Goal: Information Seeking & Learning: Learn about a topic

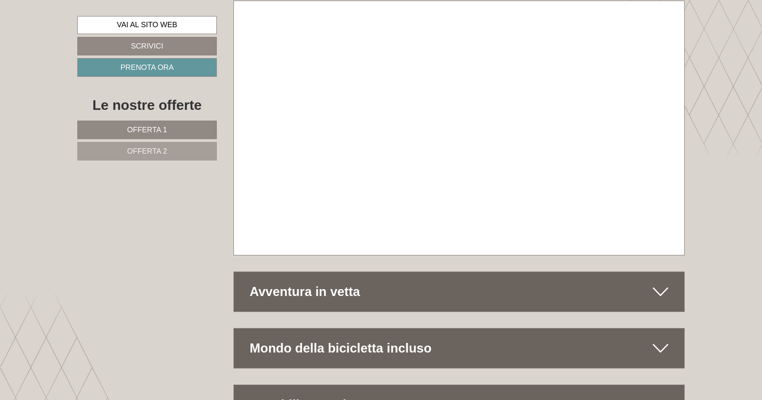
scroll to position [5041, 0]
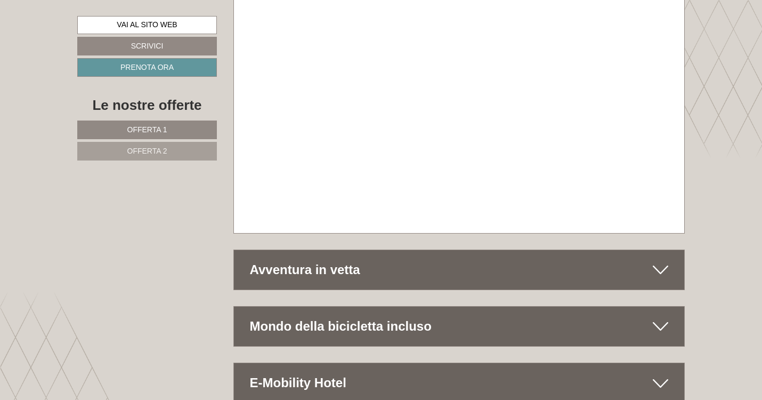
click at [657, 261] on icon at bounding box center [660, 270] width 15 height 18
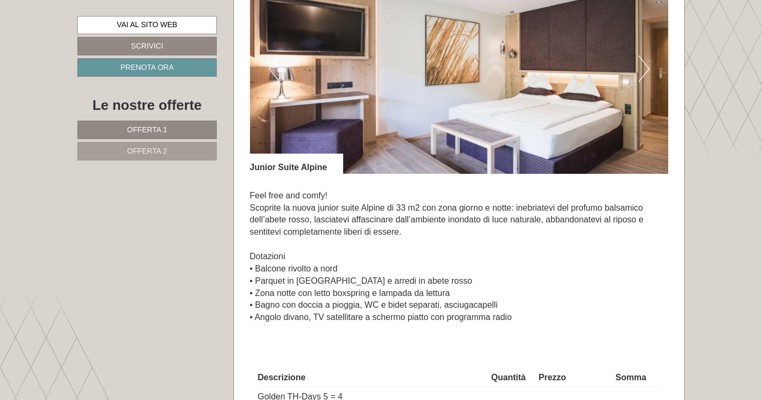
scroll to position [720, 0]
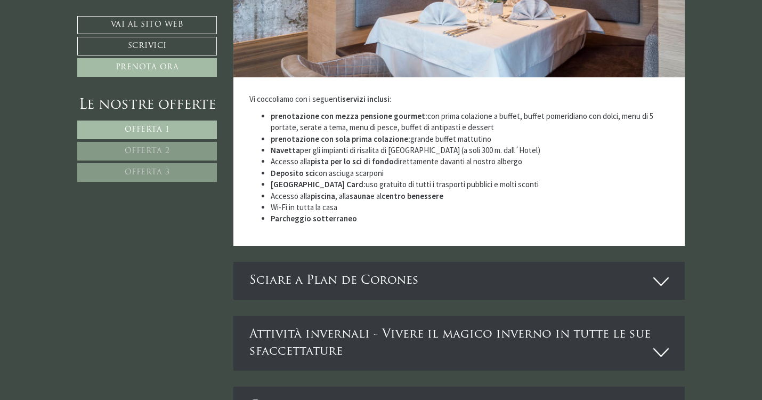
scroll to position [3338, 0]
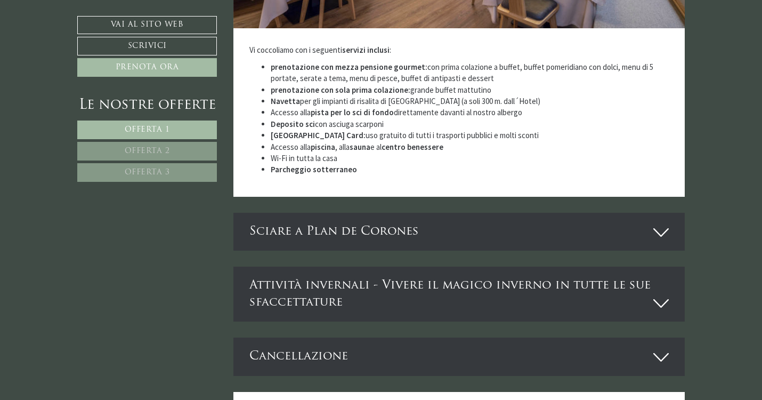
click at [380, 267] on div "Attività invernali - Vivere il magico inverno in tutte le sue sfaccettature" at bounding box center [460, 294] width 452 height 55
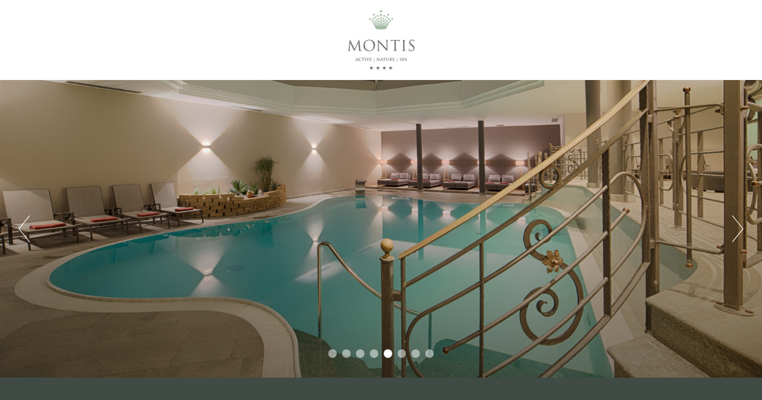
scroll to position [0, 0]
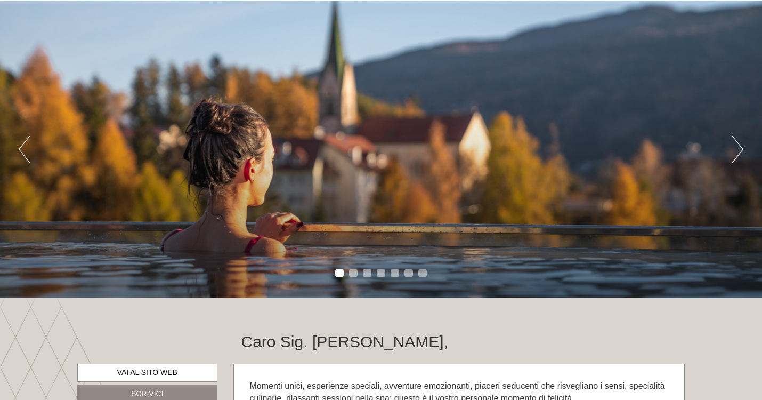
scroll to position [772, 0]
click at [739, 147] on button "Next" at bounding box center [737, 149] width 11 height 27
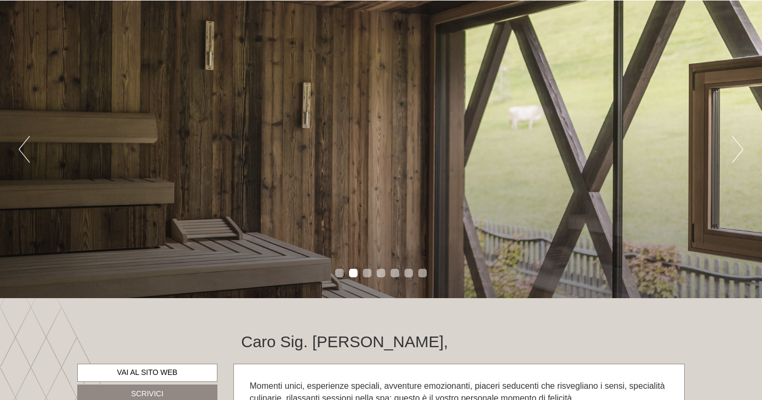
click at [739, 147] on button "Next" at bounding box center [737, 149] width 11 height 27
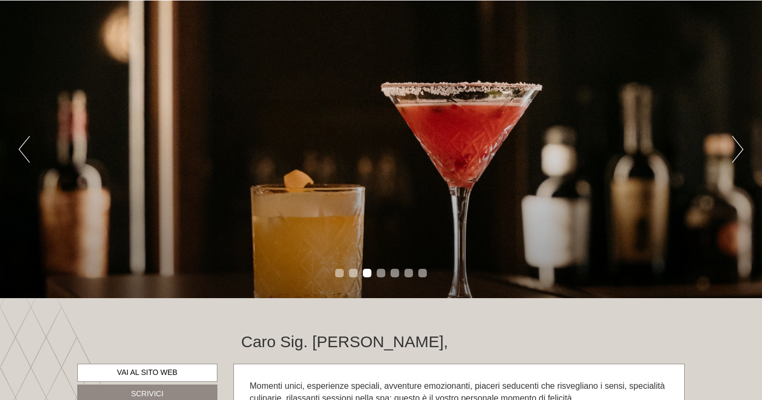
click at [739, 147] on button "Next" at bounding box center [737, 149] width 11 height 27
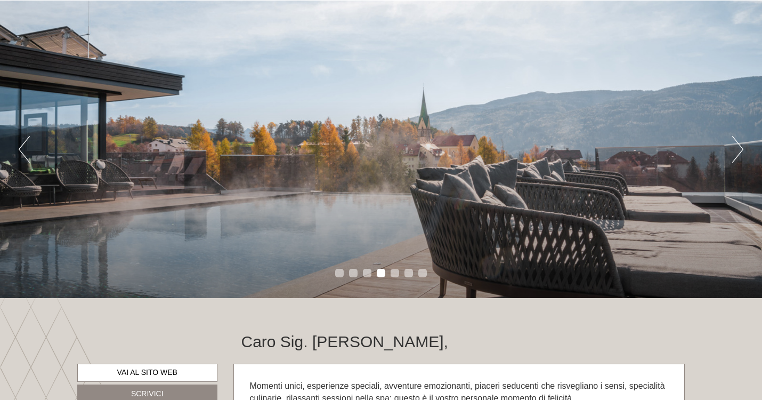
click at [739, 147] on button "Next" at bounding box center [737, 149] width 11 height 27
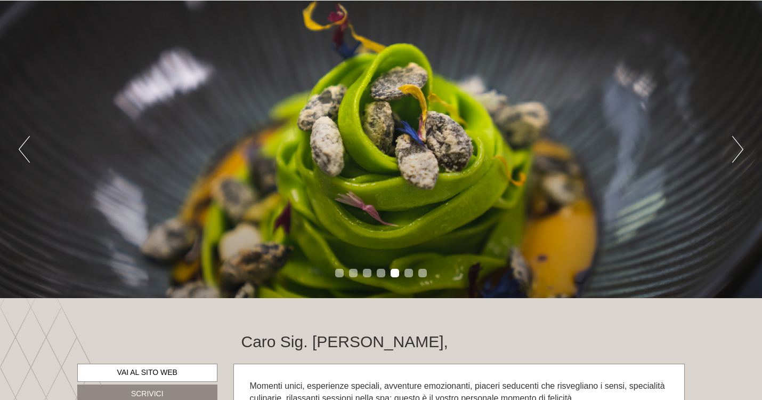
click at [739, 147] on button "Next" at bounding box center [737, 149] width 11 height 27
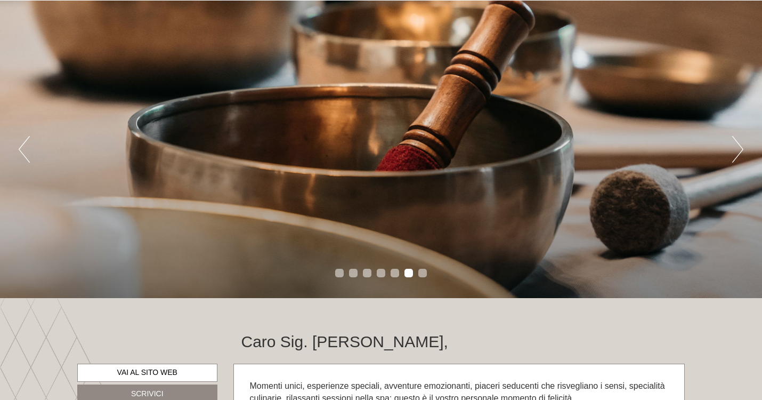
click at [739, 147] on button "Next" at bounding box center [737, 149] width 11 height 27
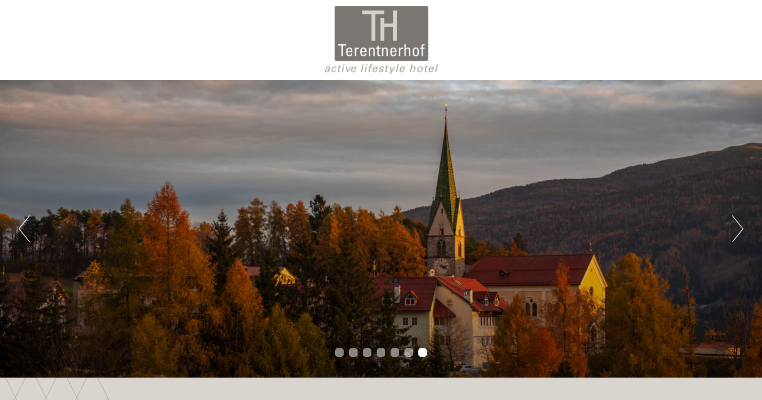
scroll to position [0, 0]
drag, startPoint x: 337, startPoint y: 52, endPoint x: 393, endPoint y: 58, distance: 55.7
click at [414, 52] on div at bounding box center [381, 39] width 597 height 69
drag, startPoint x: 337, startPoint y: 48, endPoint x: 389, endPoint y: 83, distance: 62.1
click at [432, 49] on div at bounding box center [381, 39] width 597 height 69
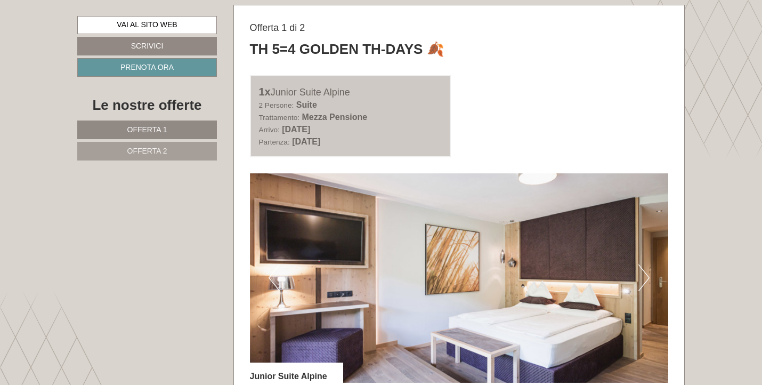
scroll to position [664, 0]
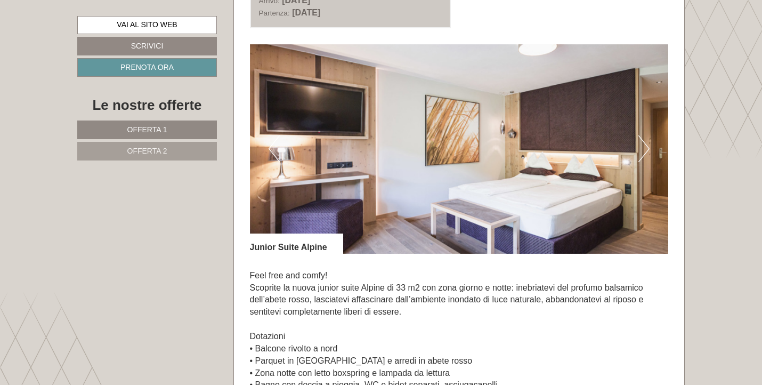
click at [642, 142] on button "Next" at bounding box center [644, 148] width 11 height 27
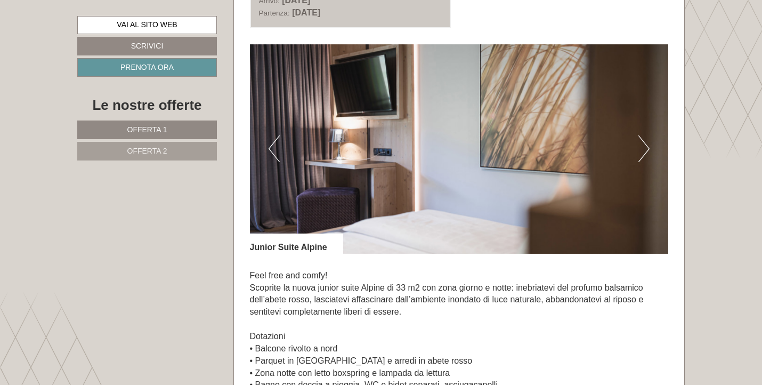
click at [642, 142] on button "Next" at bounding box center [644, 148] width 11 height 27
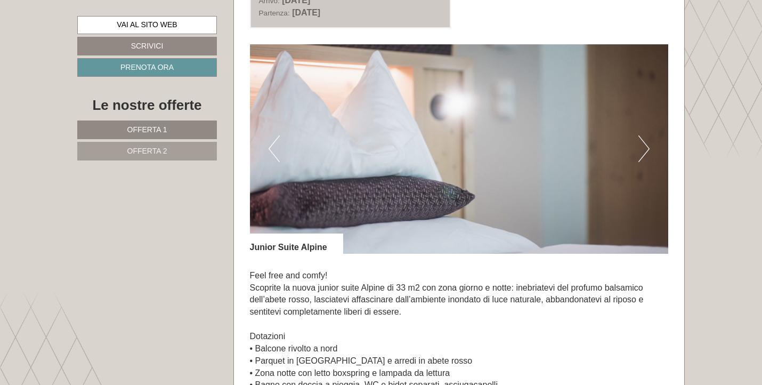
click at [642, 142] on button "Next" at bounding box center [644, 148] width 11 height 27
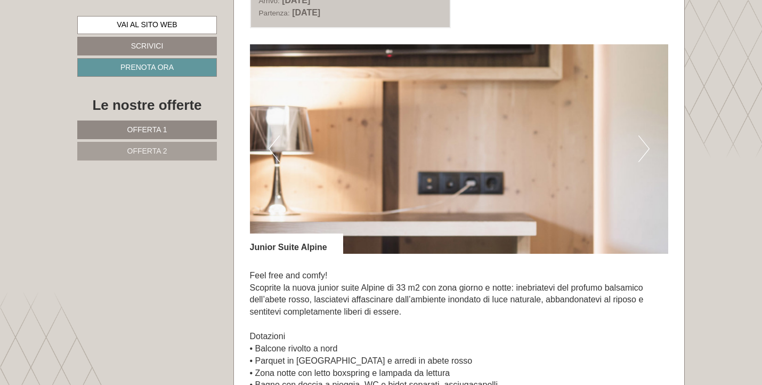
click at [642, 142] on button "Next" at bounding box center [644, 148] width 11 height 27
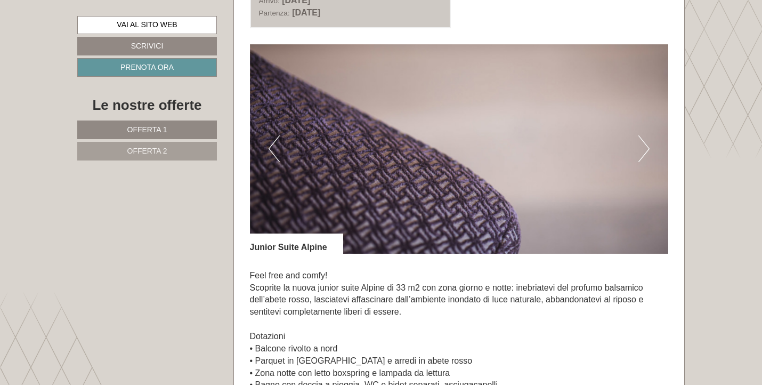
click at [642, 142] on button "Next" at bounding box center [644, 148] width 11 height 27
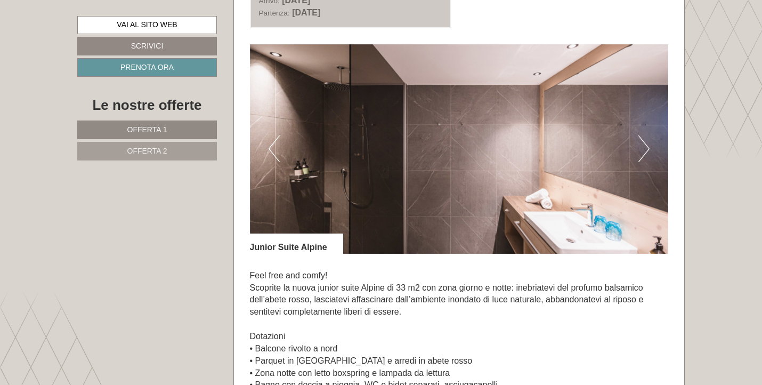
click at [642, 142] on button "Next" at bounding box center [644, 148] width 11 height 27
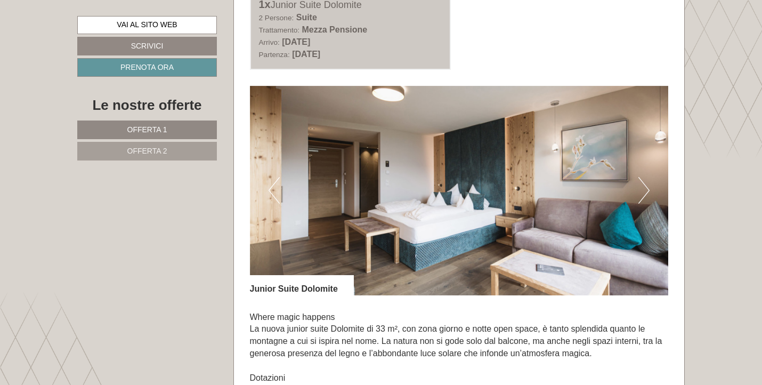
scroll to position [1390, 0]
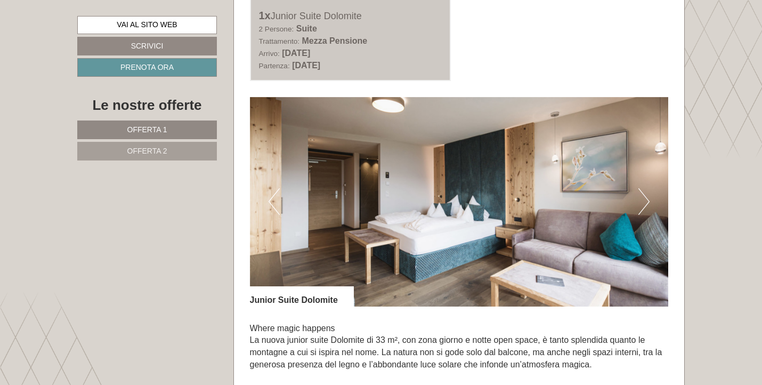
click at [650, 190] on img at bounding box center [459, 202] width 419 height 210
click at [647, 191] on button "Next" at bounding box center [644, 201] width 11 height 27
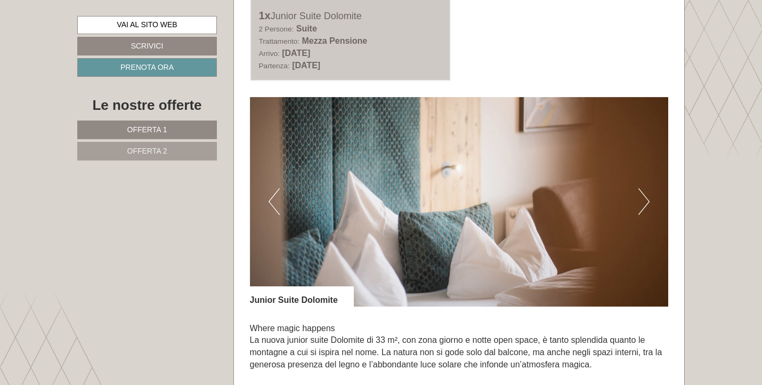
click at [647, 191] on button "Next" at bounding box center [644, 201] width 11 height 27
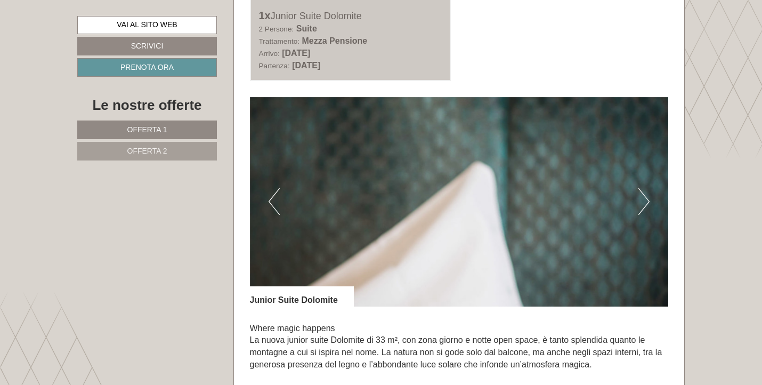
click at [647, 191] on button "Next" at bounding box center [644, 201] width 11 height 27
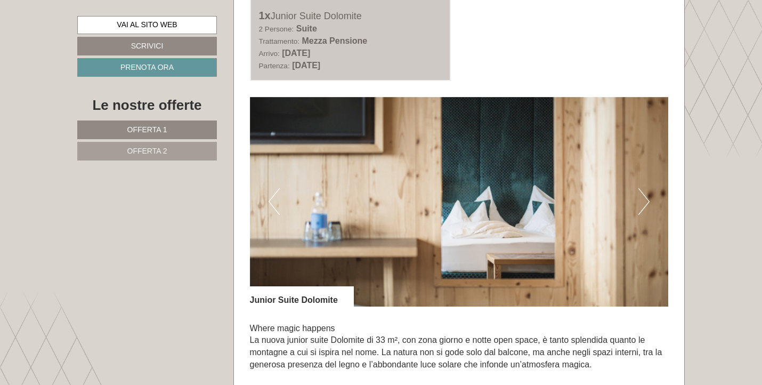
click at [647, 191] on button "Next" at bounding box center [644, 201] width 11 height 27
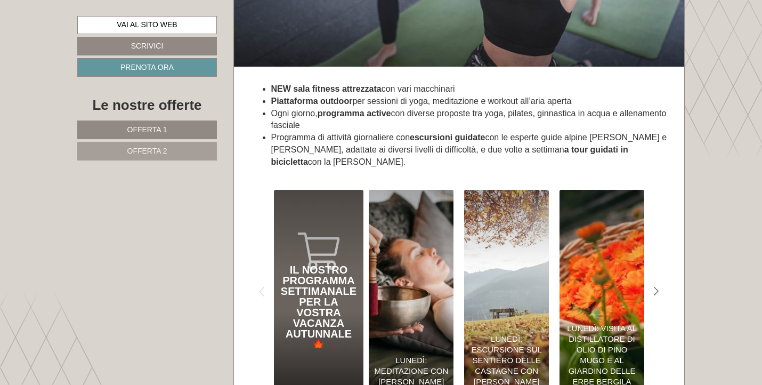
scroll to position [4014, 0]
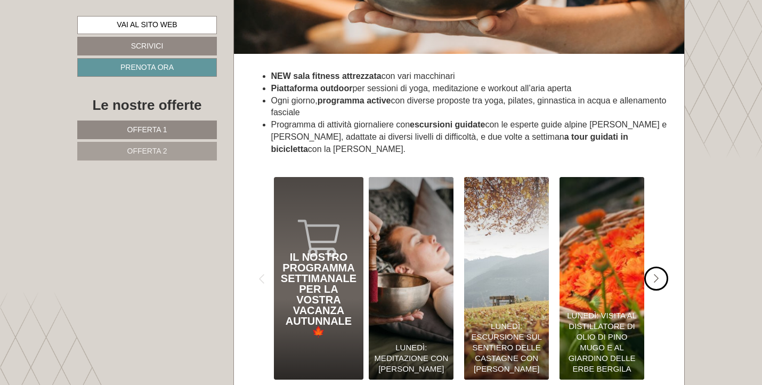
click at [657, 274] on icon "Next slide" at bounding box center [656, 279] width 5 height 10
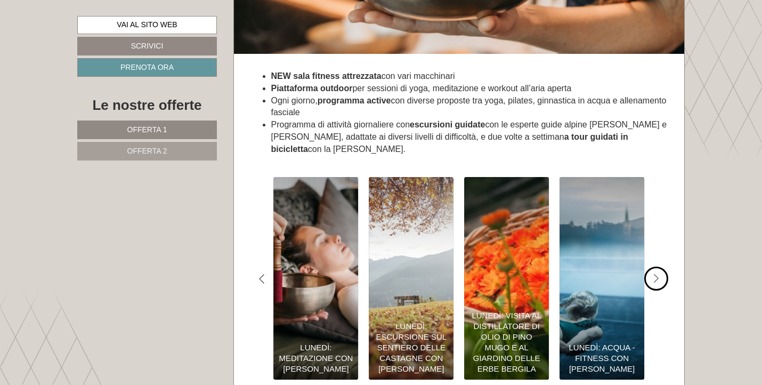
click at [657, 274] on icon "Next slide" at bounding box center [656, 279] width 5 height 10
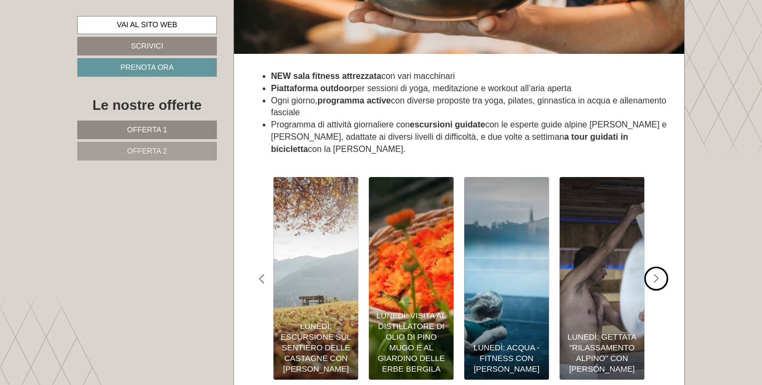
click at [657, 274] on icon "Next slide" at bounding box center [656, 279] width 5 height 10
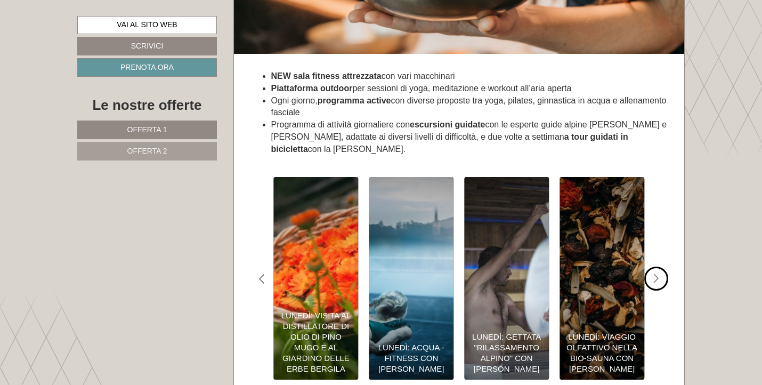
click at [657, 274] on icon "Next slide" at bounding box center [656, 279] width 5 height 10
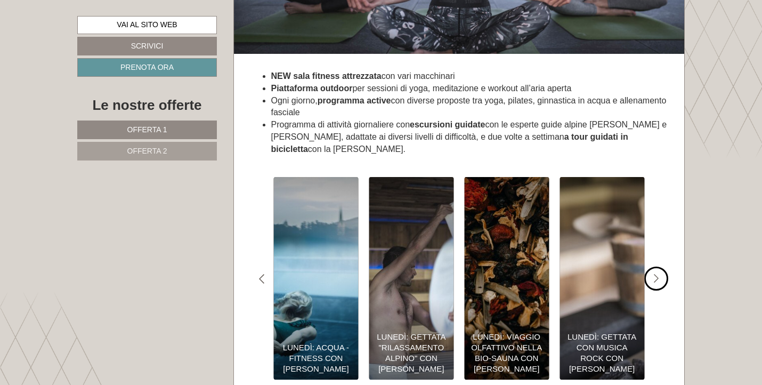
click at [657, 274] on icon "Next slide" at bounding box center [656, 279] width 5 height 10
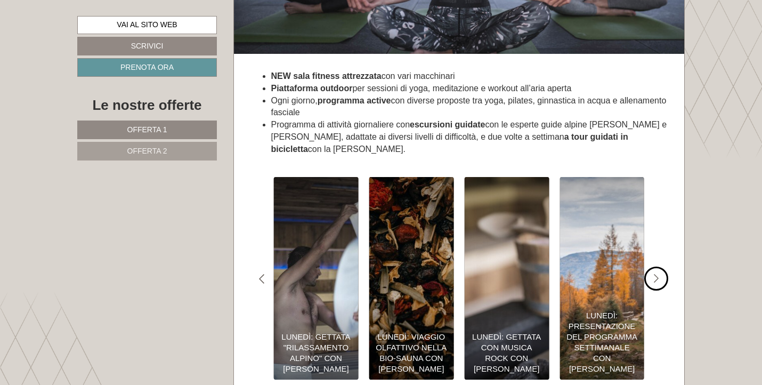
click at [657, 274] on icon "Next slide" at bounding box center [656, 279] width 5 height 10
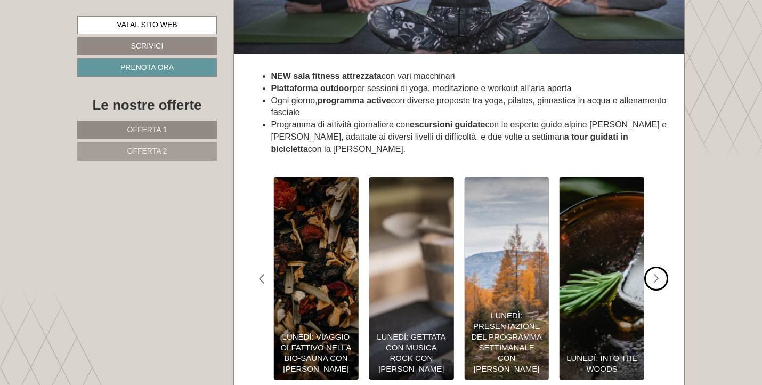
click at [657, 274] on icon "Next slide" at bounding box center [656, 279] width 5 height 10
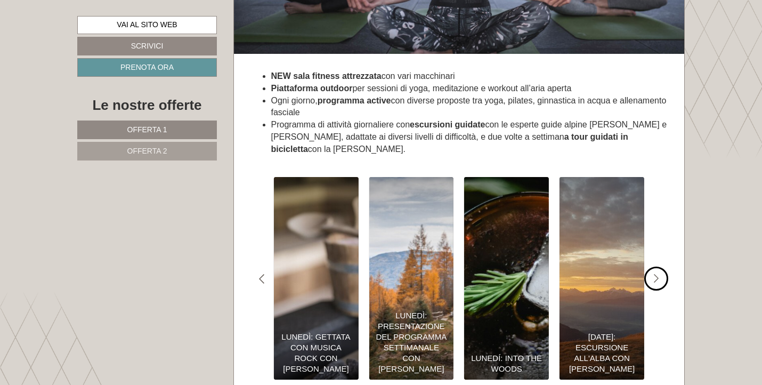
click at [657, 274] on icon "Next slide" at bounding box center [656, 279] width 5 height 10
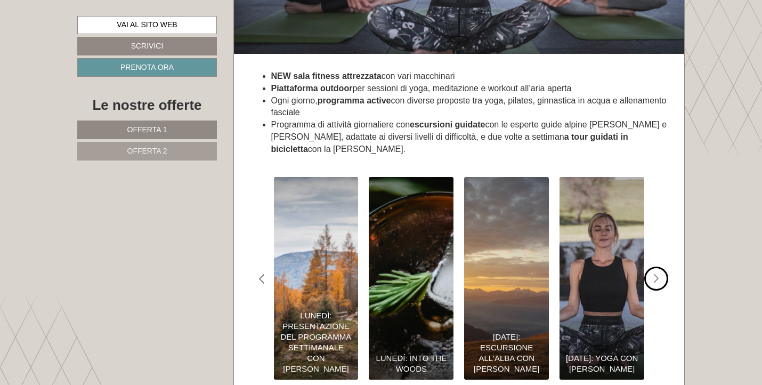
click at [657, 274] on icon "Next slide" at bounding box center [656, 279] width 5 height 10
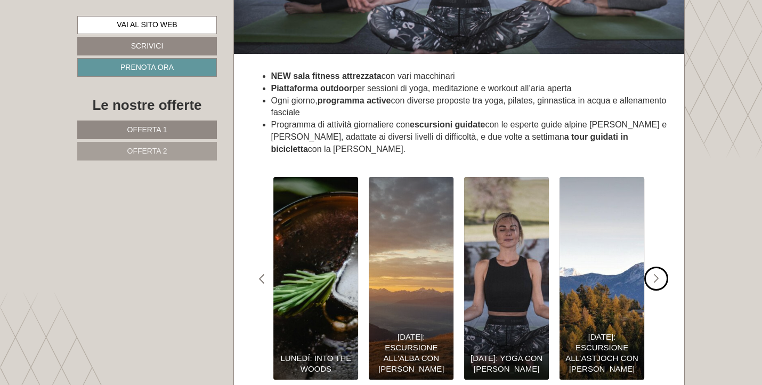
click at [657, 274] on icon "Next slide" at bounding box center [656, 279] width 5 height 10
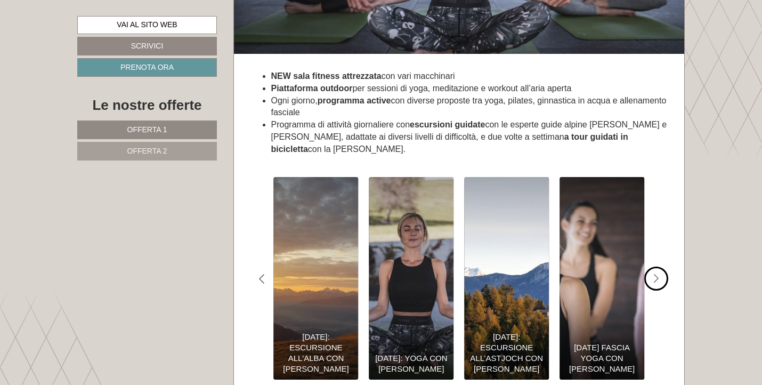
click at [657, 274] on icon "Next slide" at bounding box center [656, 279] width 5 height 10
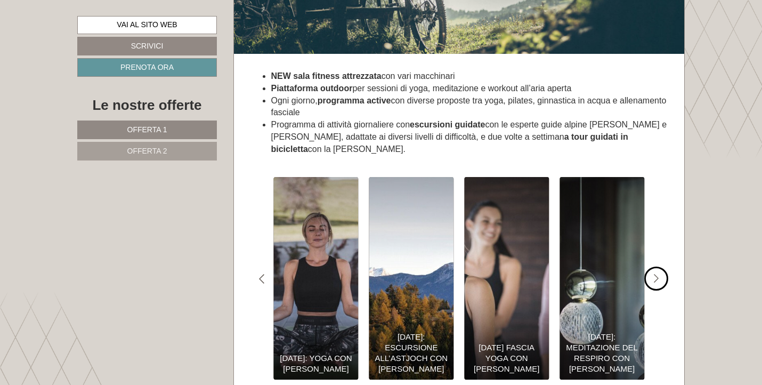
click at [657, 274] on icon "Next slide" at bounding box center [656, 279] width 5 height 10
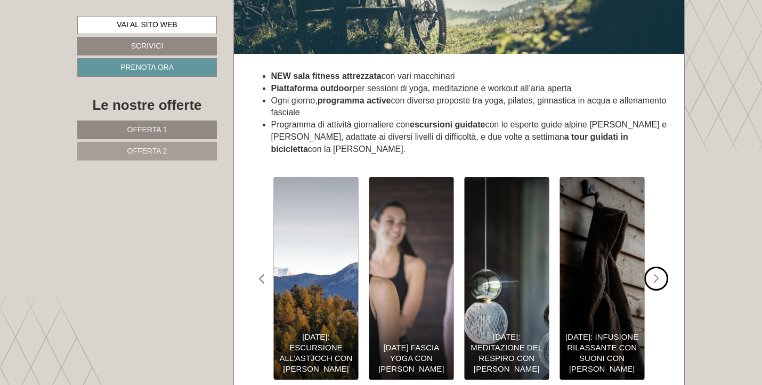
click at [657, 274] on icon "Next slide" at bounding box center [656, 279] width 5 height 10
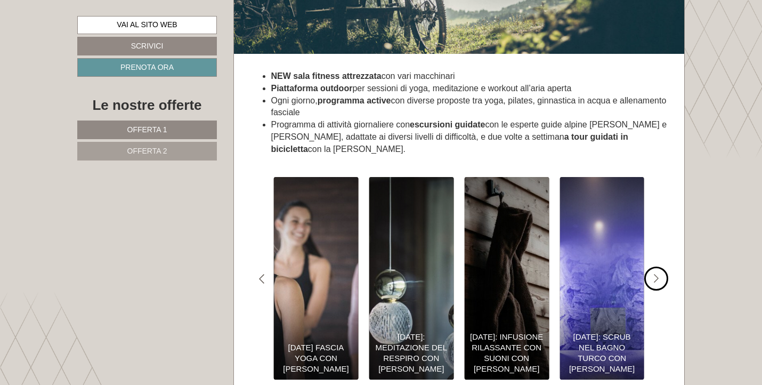
click at [657, 274] on icon "Next slide" at bounding box center [656, 279] width 5 height 10
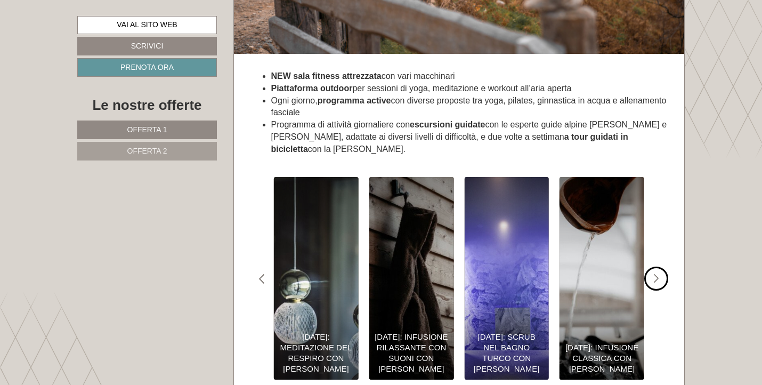
click at [657, 274] on icon "Next slide" at bounding box center [656, 279] width 5 height 10
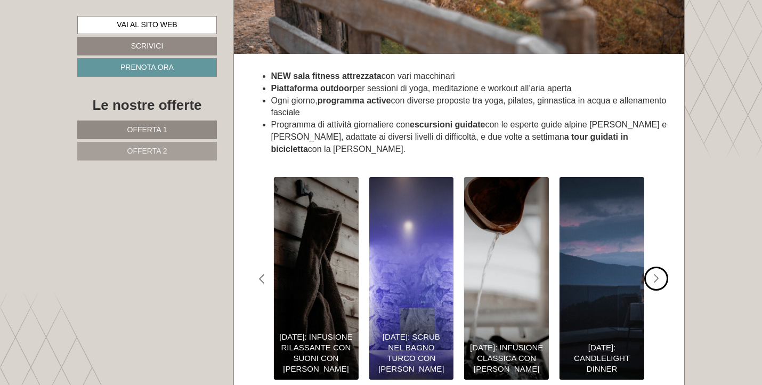
click at [657, 274] on icon "Next slide" at bounding box center [656, 279] width 5 height 10
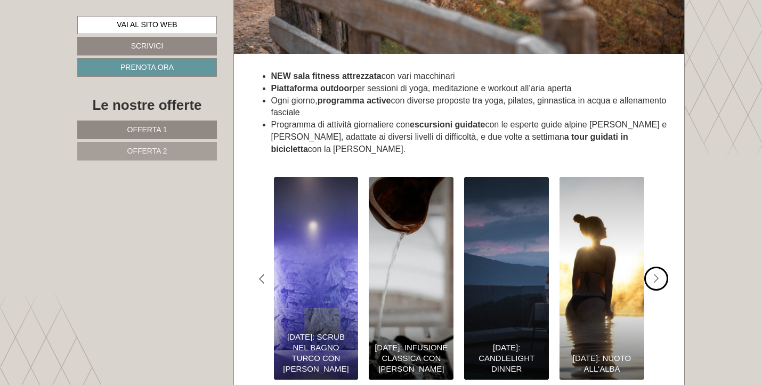
click at [657, 274] on icon "Next slide" at bounding box center [656, 279] width 5 height 10
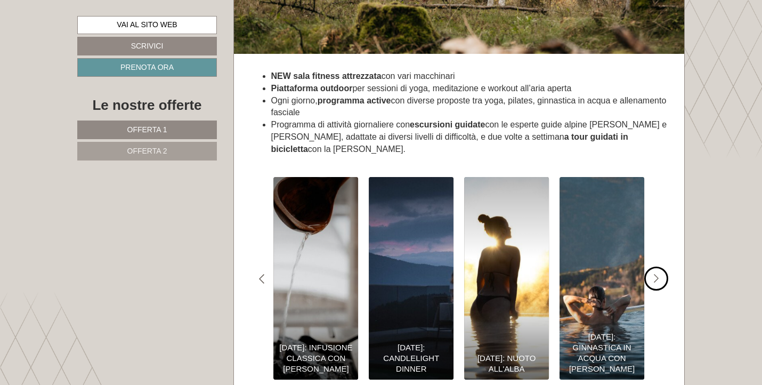
click at [657, 274] on icon "Next slide" at bounding box center [656, 279] width 5 height 10
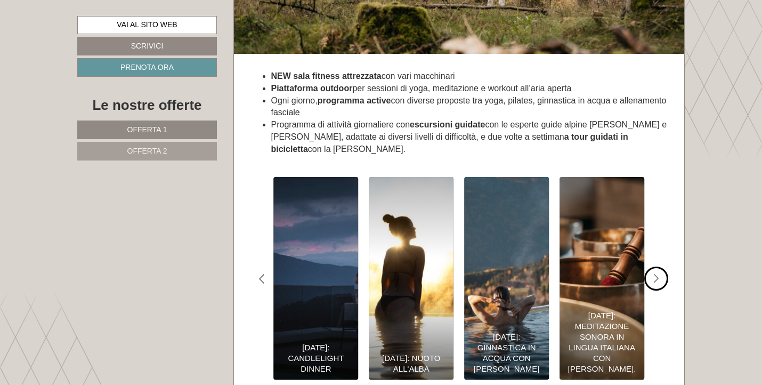
click at [657, 274] on icon "Next slide" at bounding box center [656, 279] width 5 height 10
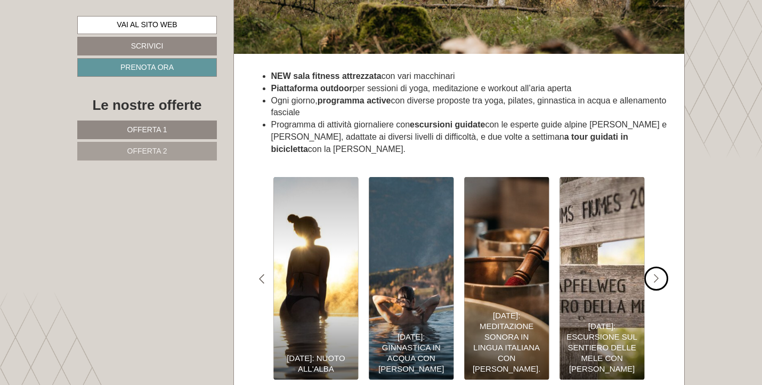
click at [657, 274] on icon "Next slide" at bounding box center [656, 279] width 5 height 10
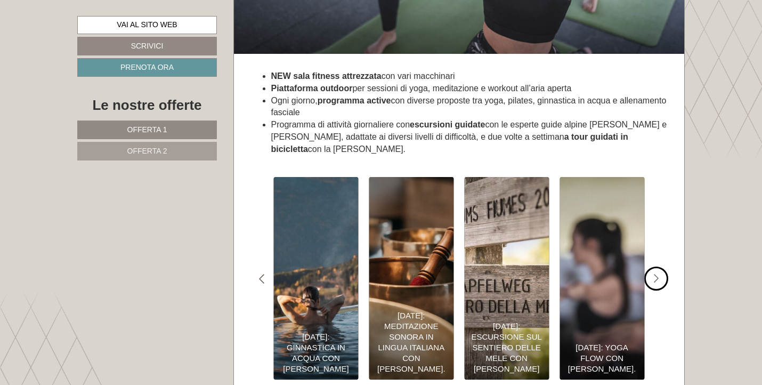
click at [657, 274] on icon "Next slide" at bounding box center [656, 279] width 5 height 10
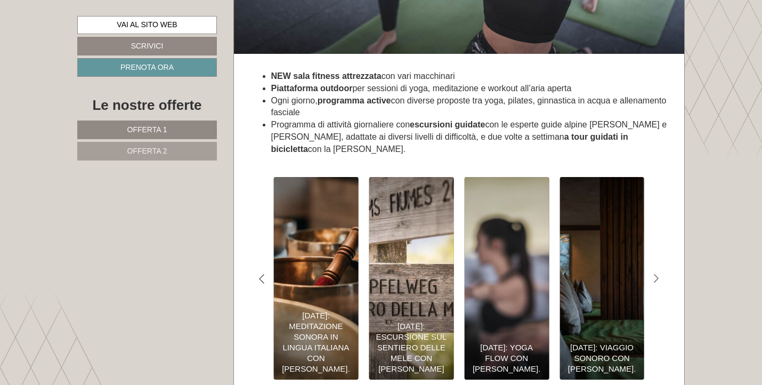
click at [419, 321] on div "[DATE]: Escursione sul Sentiero delle Mele con [PERSON_NAME]" at bounding box center [411, 347] width 74 height 53
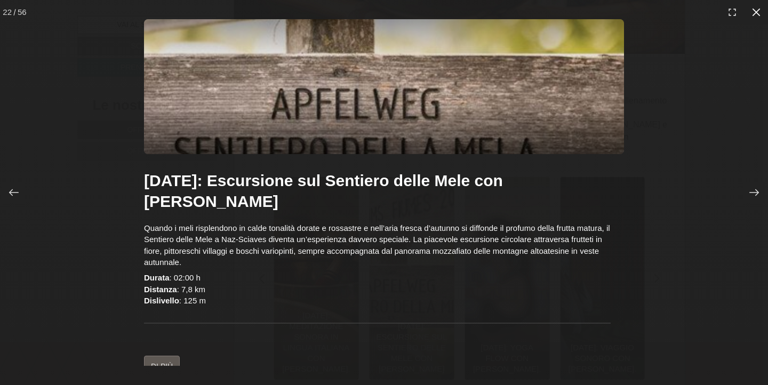
click at [755, 12] on icon at bounding box center [756, 12] width 8 height 8
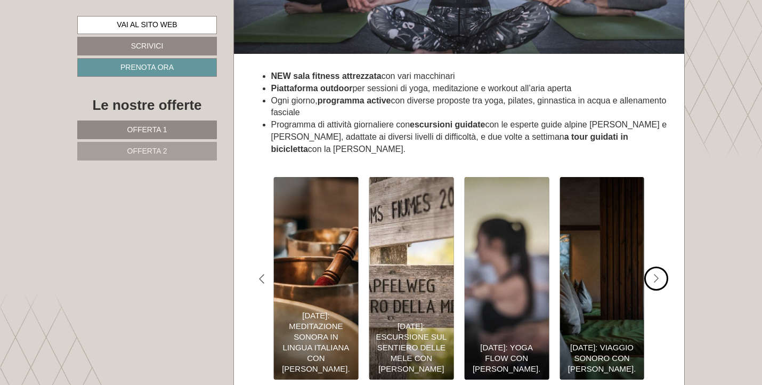
click at [657, 274] on icon "#gn-shop-3 .a-arrow { fill:05B8B3; }" at bounding box center [656, 279] width 5 height 10
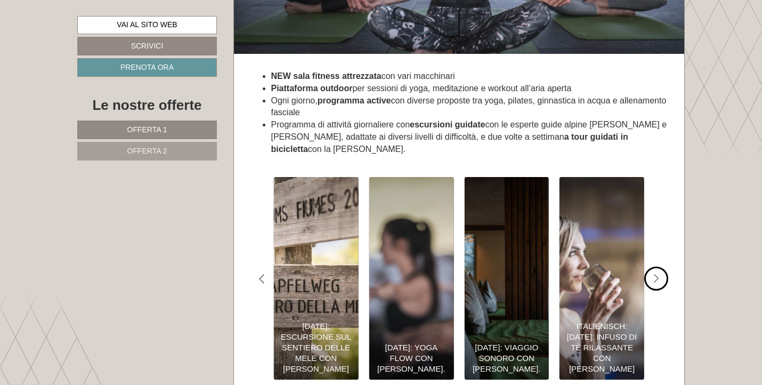
click at [657, 274] on icon "#gn-shop-3 .a-arrow { fill:05B8B3; }" at bounding box center [656, 279] width 5 height 10
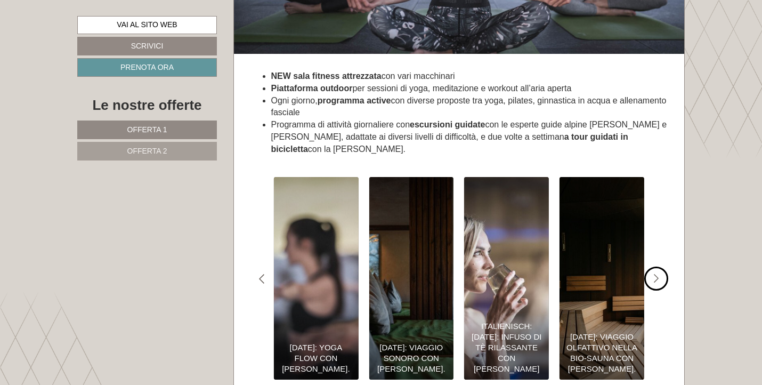
click at [657, 274] on icon "#gn-shop-3 .a-arrow { fill:05B8B3; }" at bounding box center [656, 279] width 5 height 10
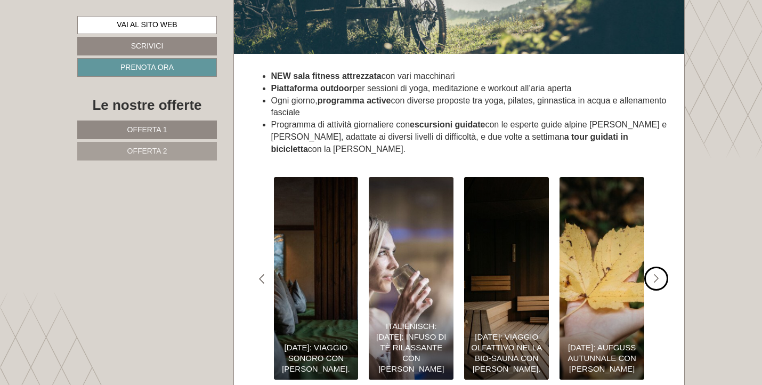
click at [657, 274] on icon "#gn-shop-3 .a-arrow { fill:05B8B3; }" at bounding box center [656, 279] width 5 height 10
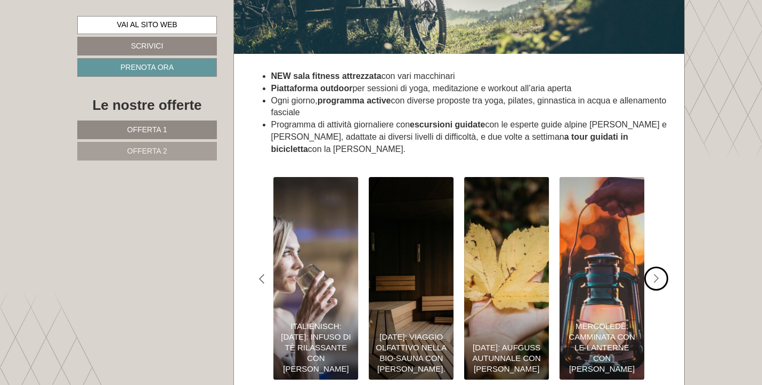
click at [657, 274] on icon "#gn-shop-3 .a-arrow { fill:05B8B3; }" at bounding box center [656, 279] width 5 height 10
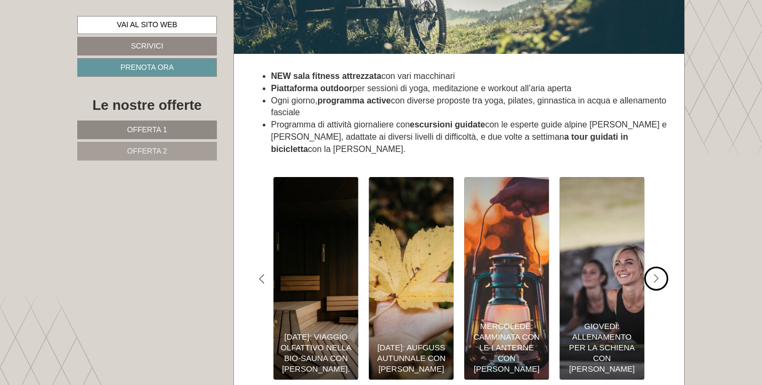
click at [657, 274] on icon "#gn-shop-3 .a-arrow { fill:05B8B3; }" at bounding box center [656, 279] width 5 height 10
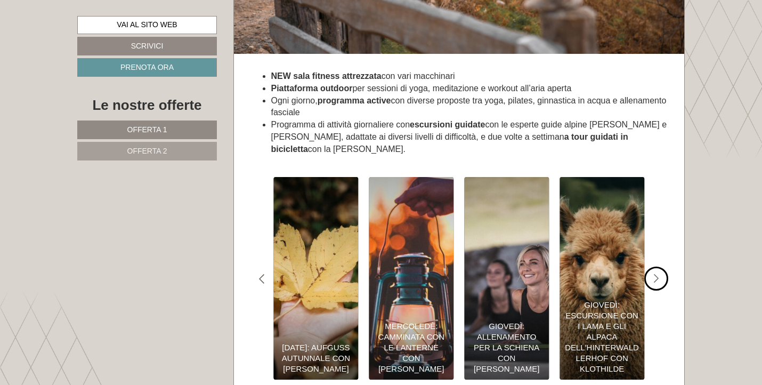
click at [650, 267] on div "#gn-shop-3 .a-arrow { fill:05B8B3; }" at bounding box center [657, 279] width 24 height 24
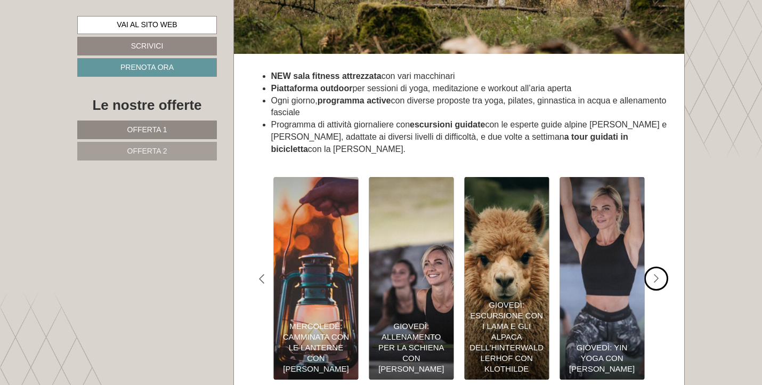
click at [650, 267] on div "#gn-shop-3 .a-arrow { fill:05B8B3; }" at bounding box center [657, 279] width 24 height 24
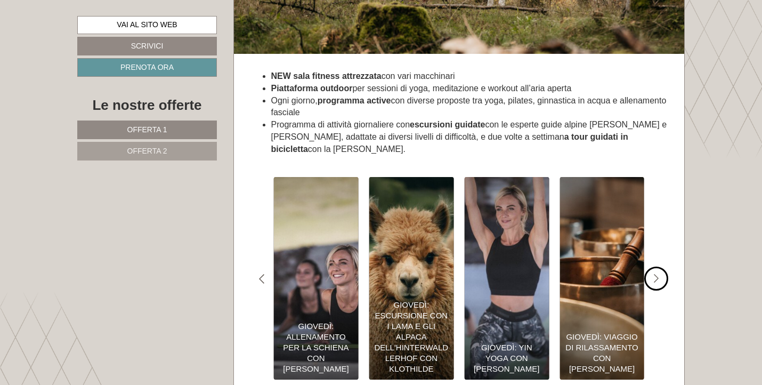
click at [650, 267] on div "#gn-shop-3 .a-arrow { fill:05B8B3; }" at bounding box center [657, 279] width 24 height 24
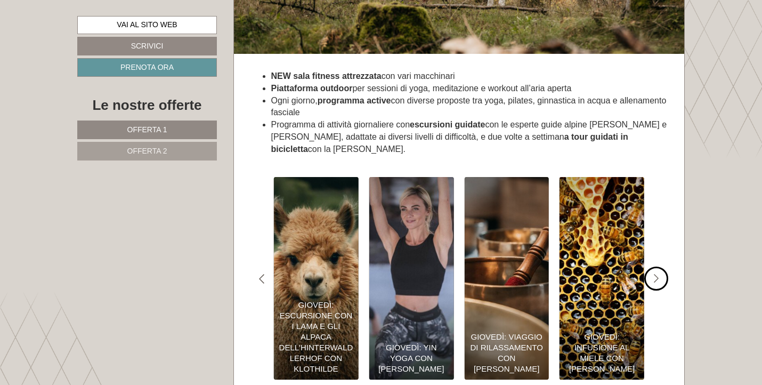
click at [650, 267] on div "#gn-shop-3 .a-arrow { fill:05B8B3; }" at bounding box center [657, 279] width 24 height 24
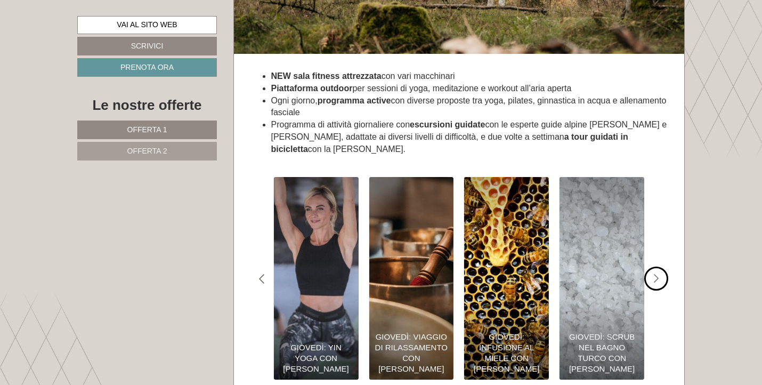
click at [650, 267] on div "#gn-shop-3 .a-arrow { fill:05B8B3; }" at bounding box center [657, 279] width 24 height 24
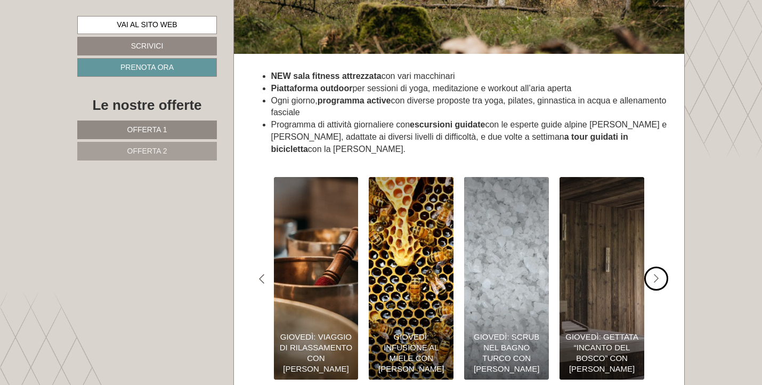
click at [650, 267] on div "#gn-shop-3 .a-arrow { fill:05B8B3; }" at bounding box center [657, 279] width 24 height 24
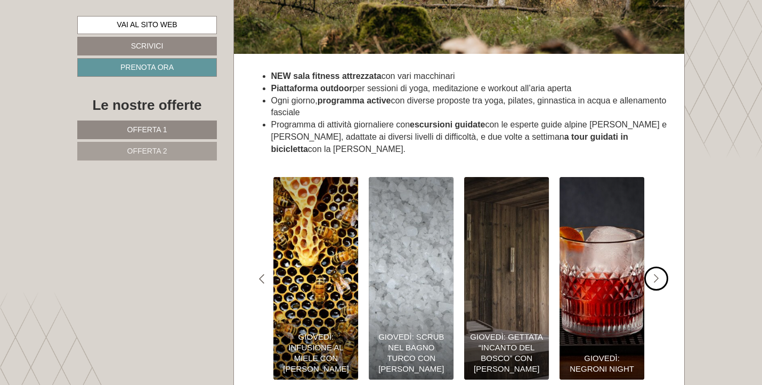
click at [650, 267] on div "#gn-shop-3 .a-arrow { fill:05B8B3; }" at bounding box center [657, 279] width 24 height 24
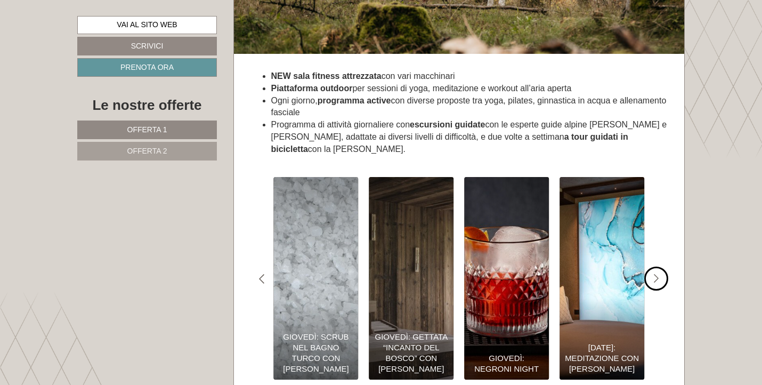
click at [650, 267] on div "#gn-shop-3 .a-arrow { fill:05B8B3; }" at bounding box center [657, 279] width 24 height 24
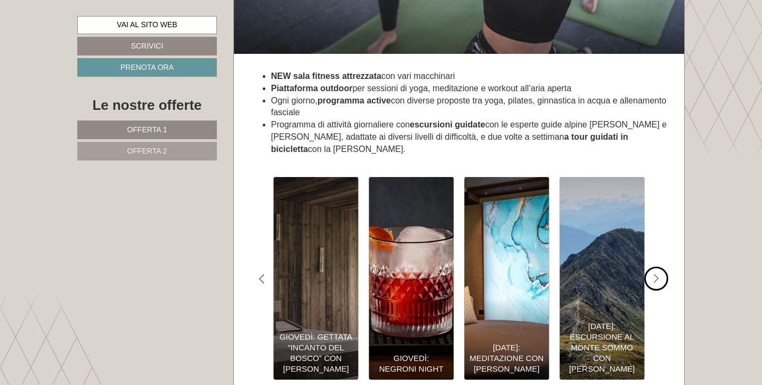
click at [650, 267] on div "#gn-shop-3 .a-arrow { fill:05B8B3; }" at bounding box center [657, 279] width 24 height 24
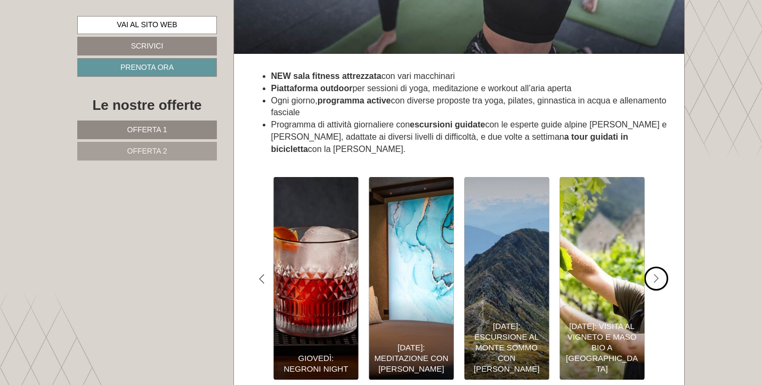
click at [650, 267] on div "#gn-shop-3 .a-arrow { fill:05B8B3; }" at bounding box center [657, 279] width 24 height 24
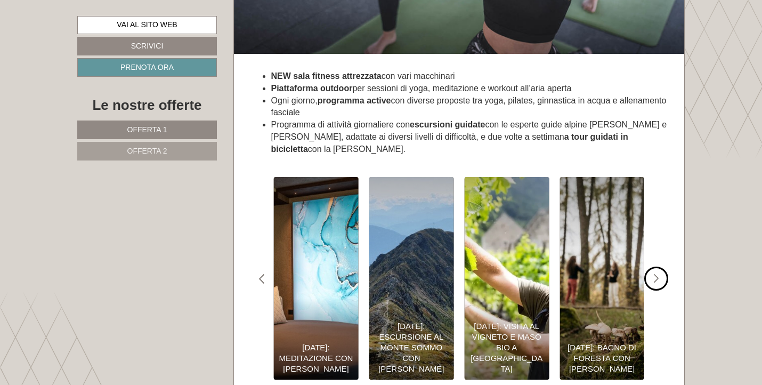
click at [650, 267] on div "#gn-shop-3 .a-arrow { fill:05B8B3; }" at bounding box center [657, 279] width 24 height 24
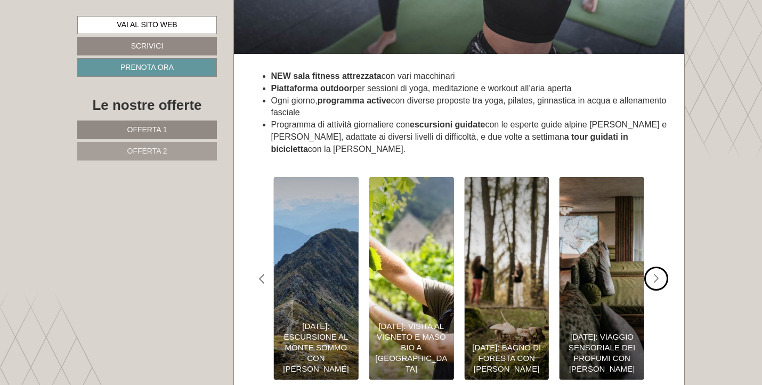
click at [650, 267] on div "#gn-shop-3 .a-arrow { fill:05B8B3; }" at bounding box center [657, 279] width 24 height 24
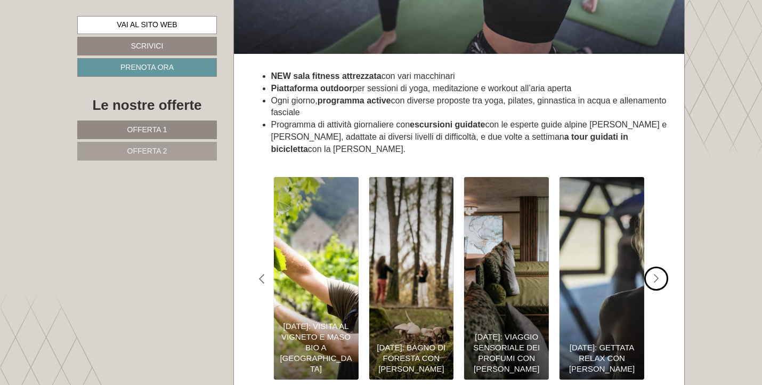
click at [650, 267] on div "#gn-shop-3 .a-arrow { fill:05B8B3; }" at bounding box center [657, 279] width 24 height 24
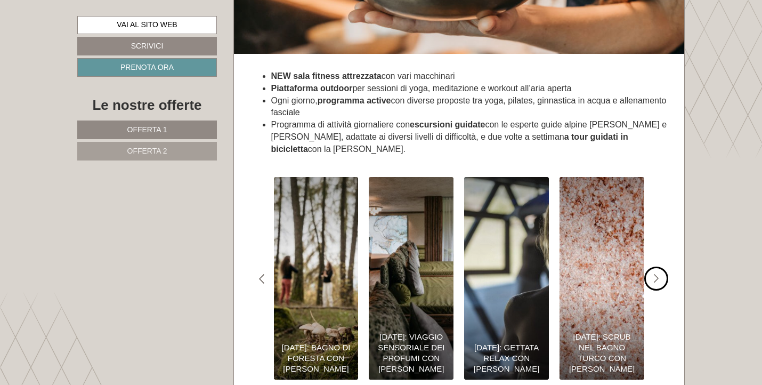
click at [650, 267] on div "#gn-shop-3 .a-arrow { fill:05B8B3; }" at bounding box center [657, 279] width 24 height 24
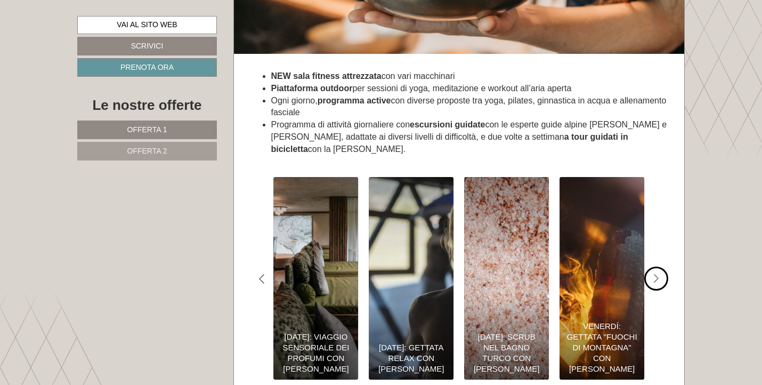
click at [650, 267] on div "#gn-shop-3 .a-arrow { fill:05B8B3; }" at bounding box center [657, 279] width 24 height 24
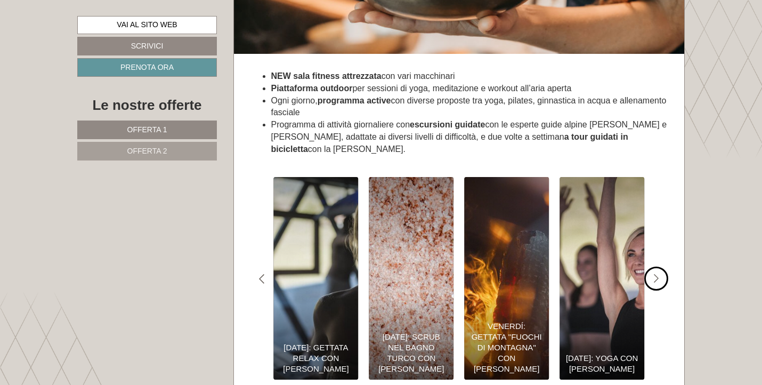
click at [650, 267] on div "#gn-shop-3 .a-arrow { fill:05B8B3; }" at bounding box center [657, 279] width 24 height 24
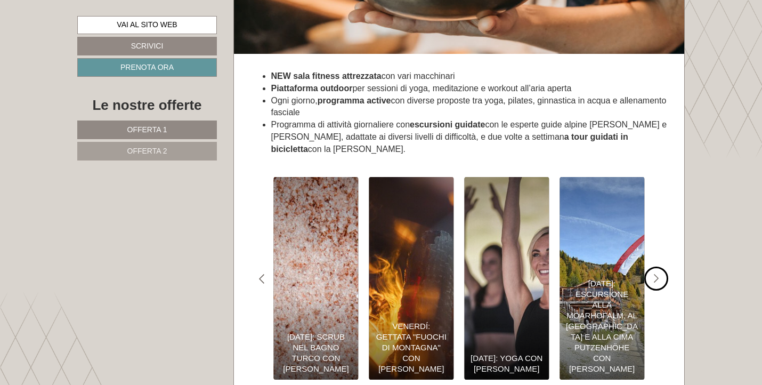
click at [650, 267] on div "#gn-shop-3 .a-arrow { fill:05B8B3; }" at bounding box center [657, 279] width 24 height 24
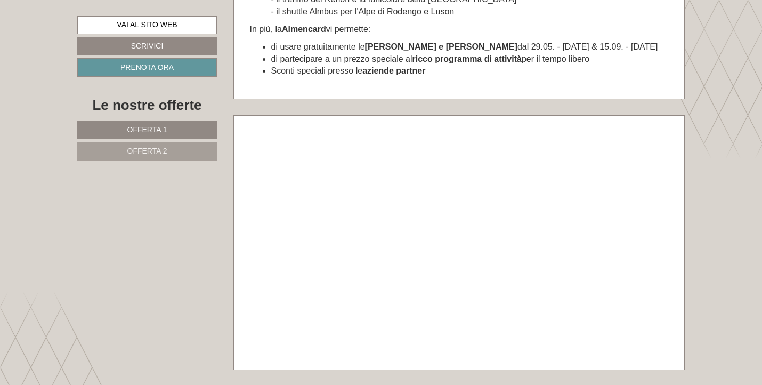
scroll to position [5168, 0]
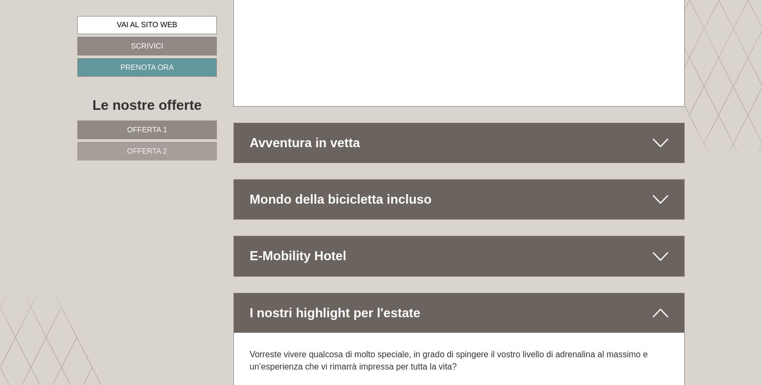
click at [637, 123] on div "Avventura in vetta" at bounding box center [459, 142] width 451 height 39
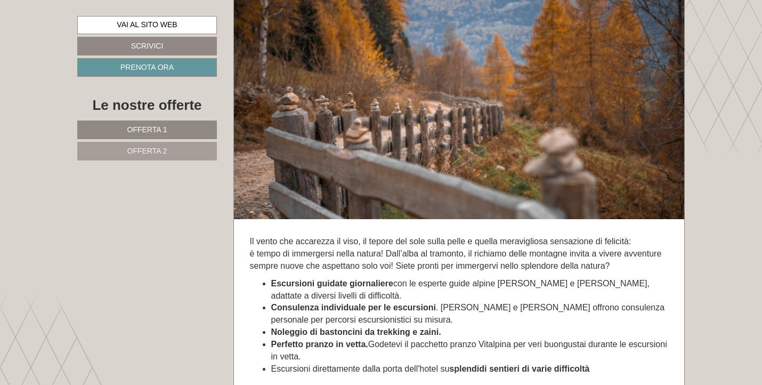
scroll to position [5501, 0]
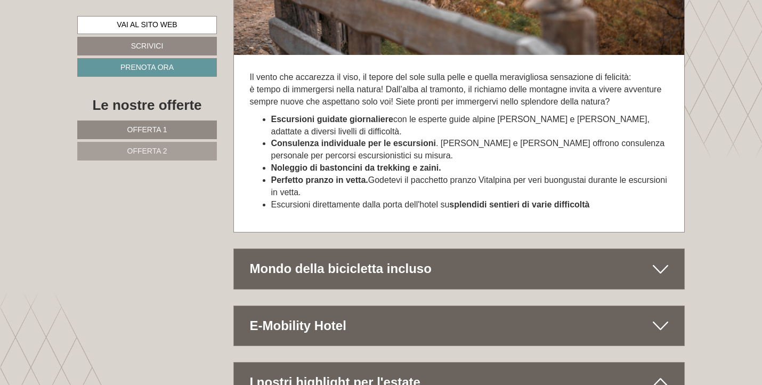
click at [591, 249] on div "Mondo della bicicletta incluso" at bounding box center [459, 268] width 451 height 39
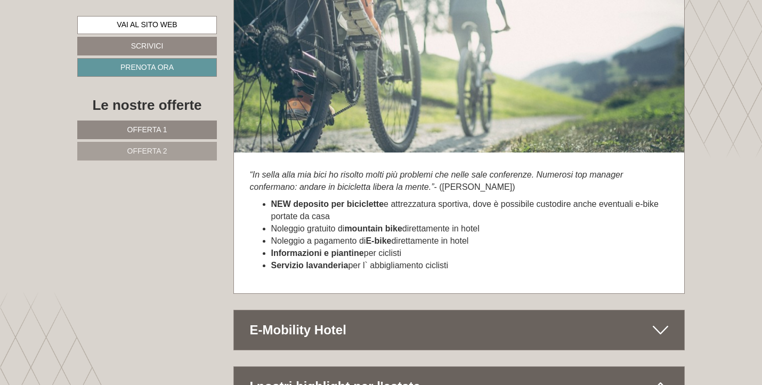
scroll to position [5932, 0]
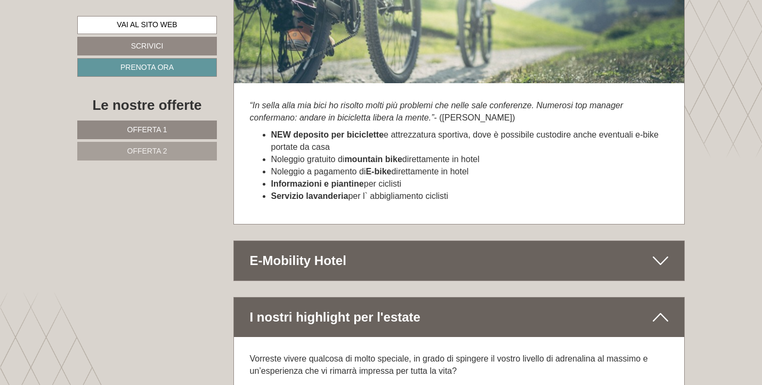
click at [442, 241] on div "E-Mobility Hotel" at bounding box center [459, 260] width 451 height 39
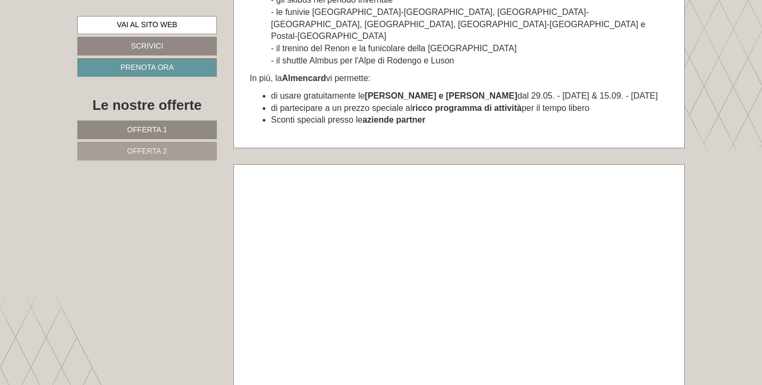
scroll to position [4861, 0]
